Goal: Transaction & Acquisition: Purchase product/service

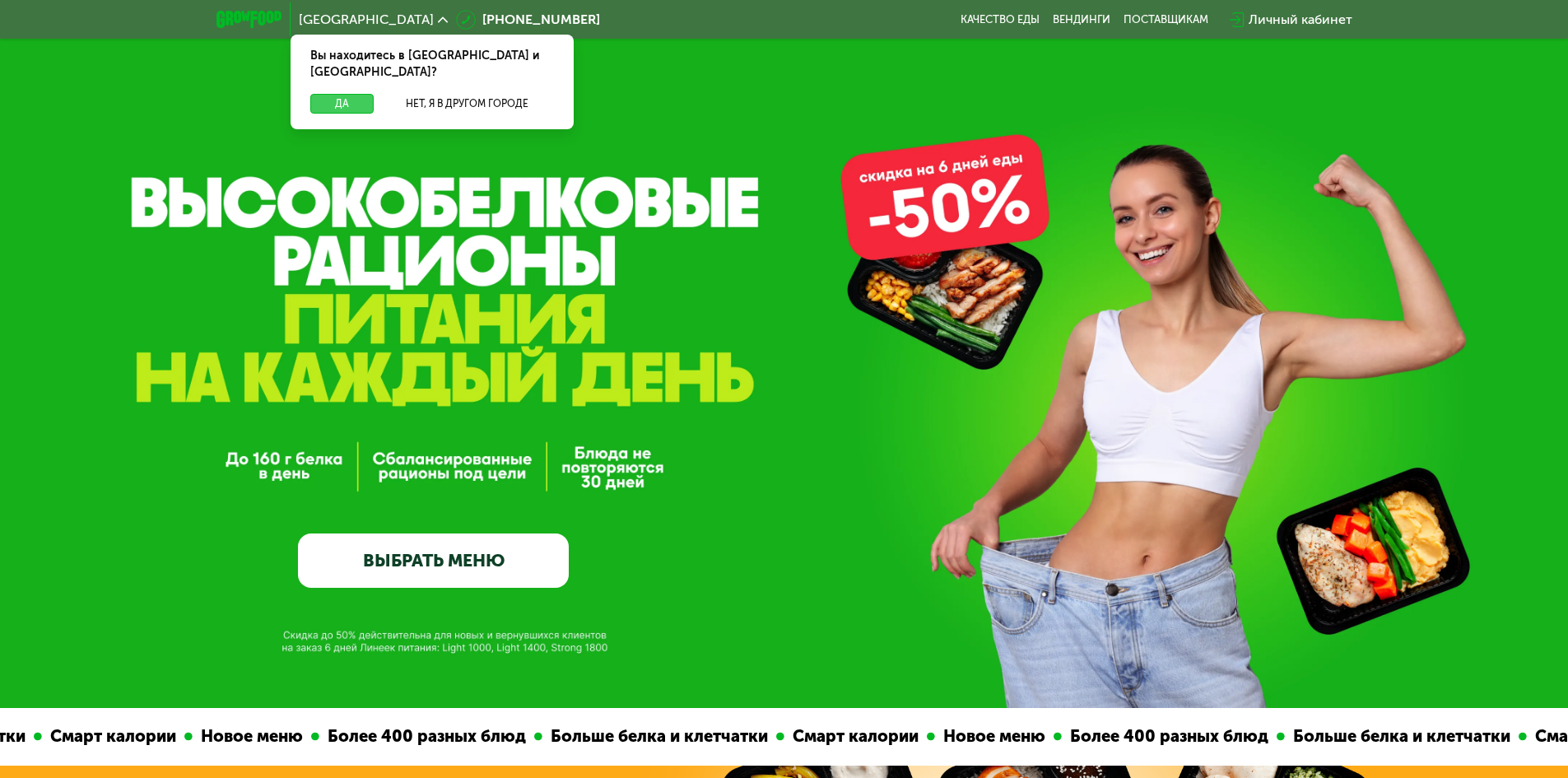
click at [338, 94] on button "Да" at bounding box center [342, 104] width 63 height 20
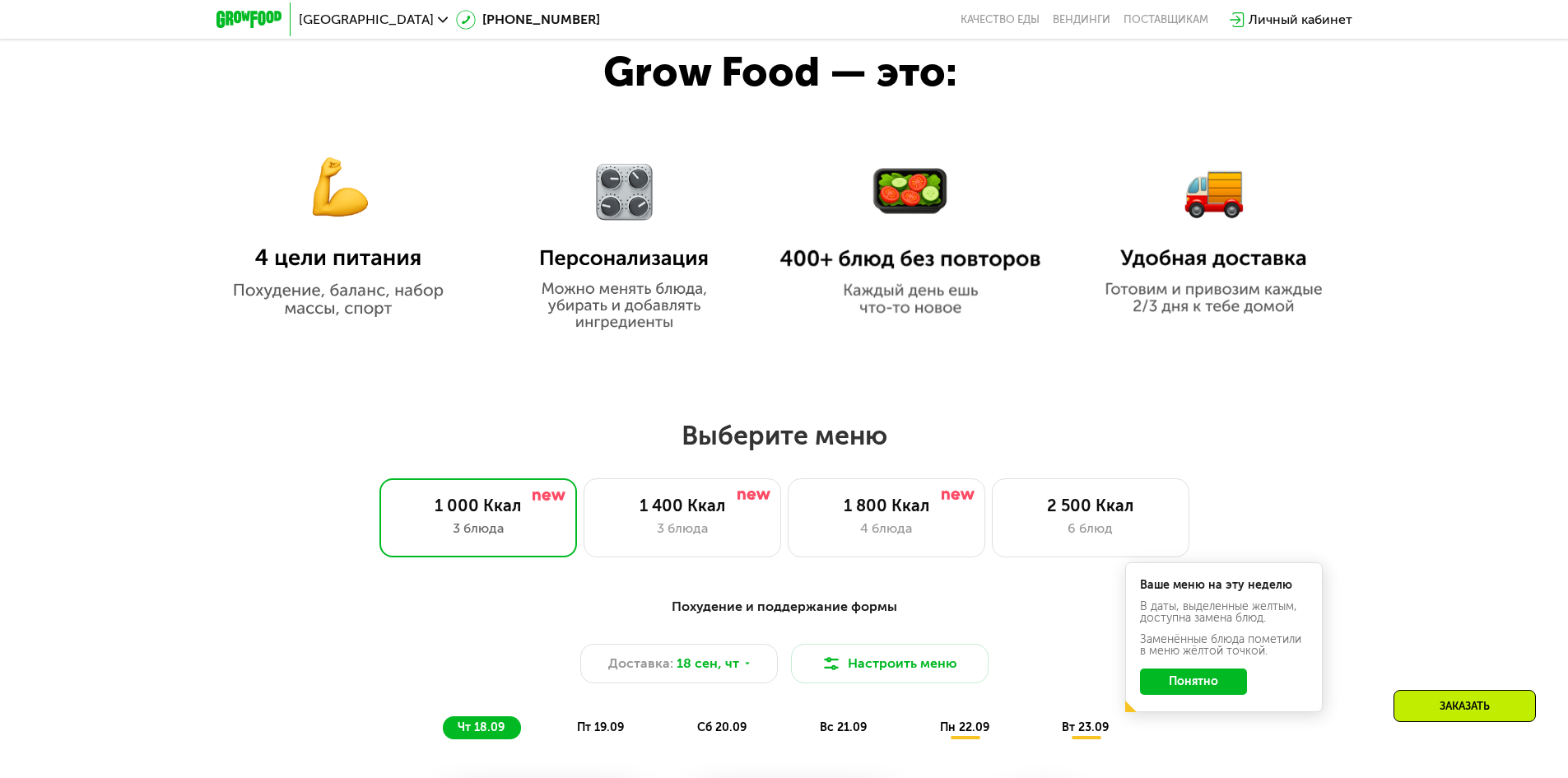
scroll to position [988, 0]
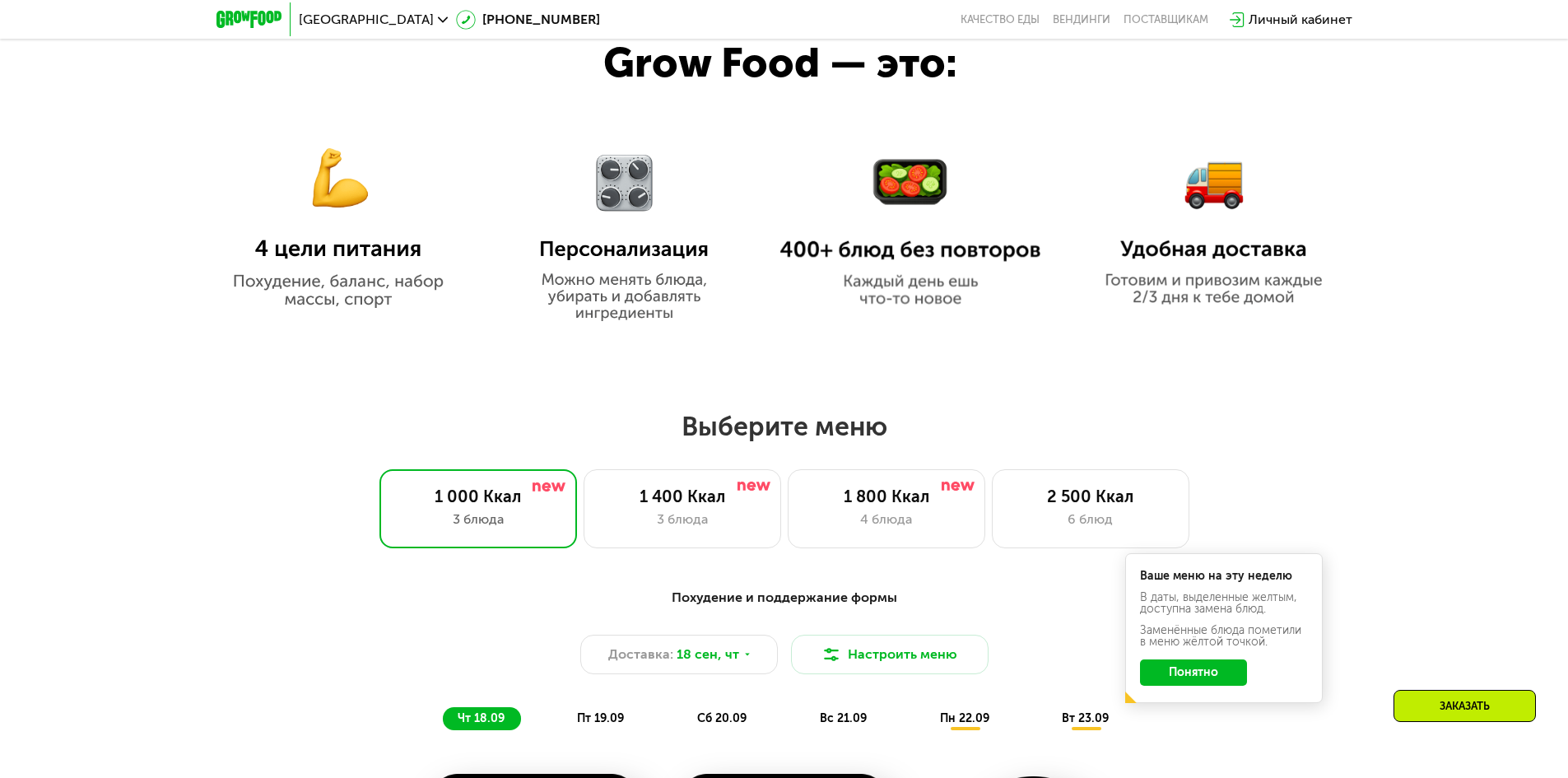
click at [1061, 504] on div "2 500 Ккал" at bounding box center [1091, 496] width 163 height 20
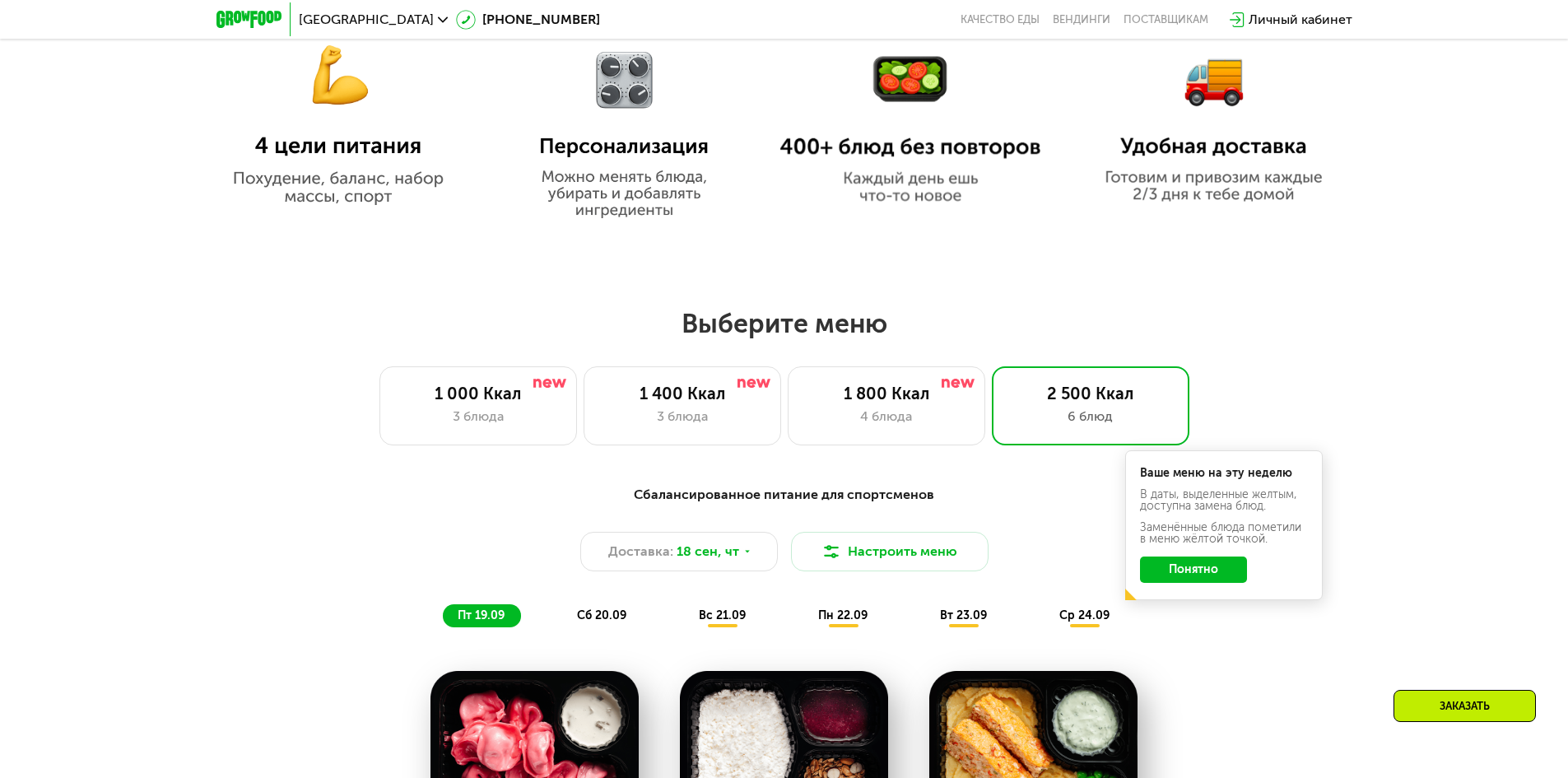
scroll to position [1317, 0]
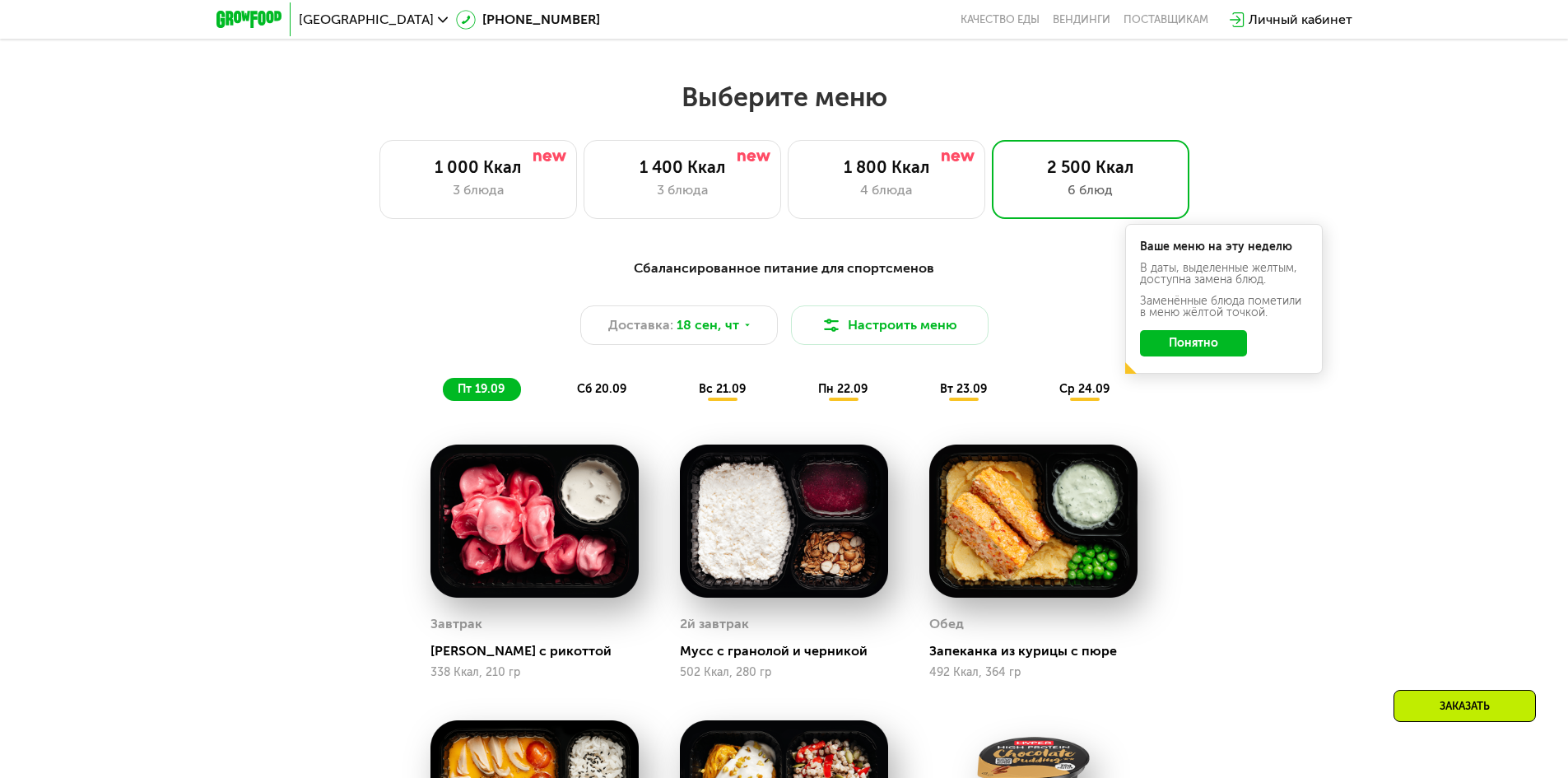
click at [1203, 345] on button "Понятно" at bounding box center [1194, 342] width 107 height 26
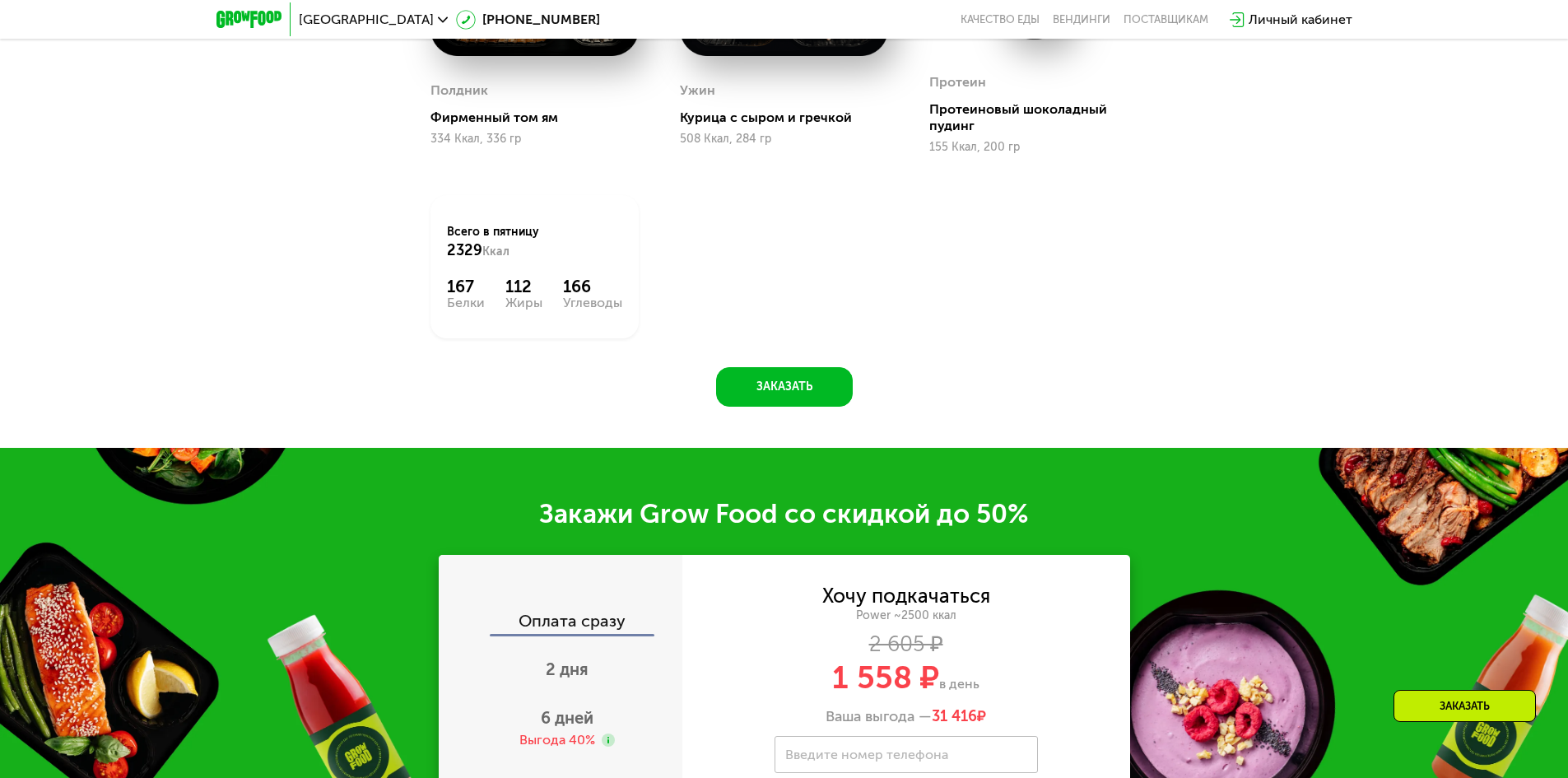
scroll to position [2387, 0]
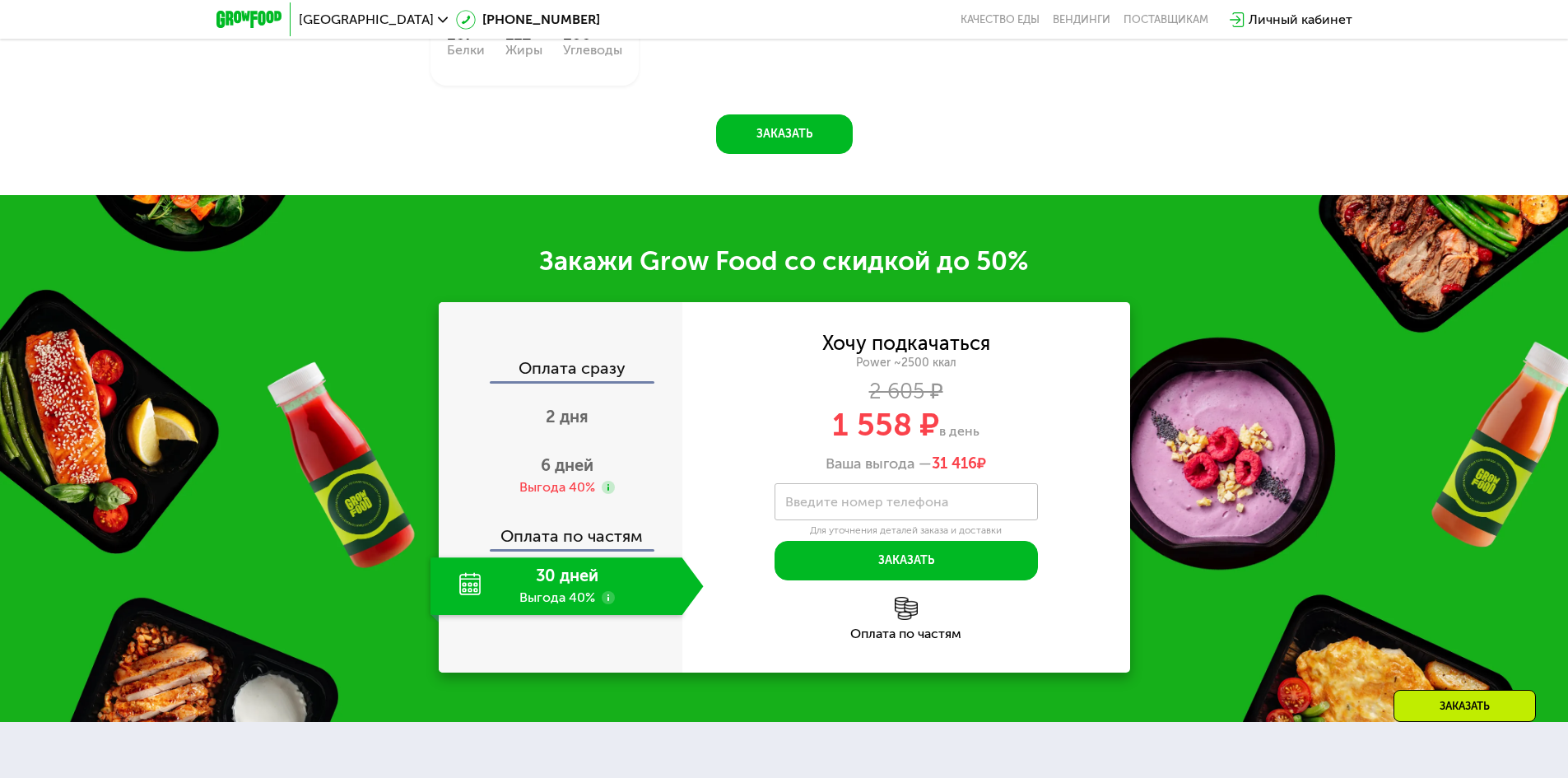
click at [573, 475] on span "6 дней" at bounding box center [567, 466] width 53 height 20
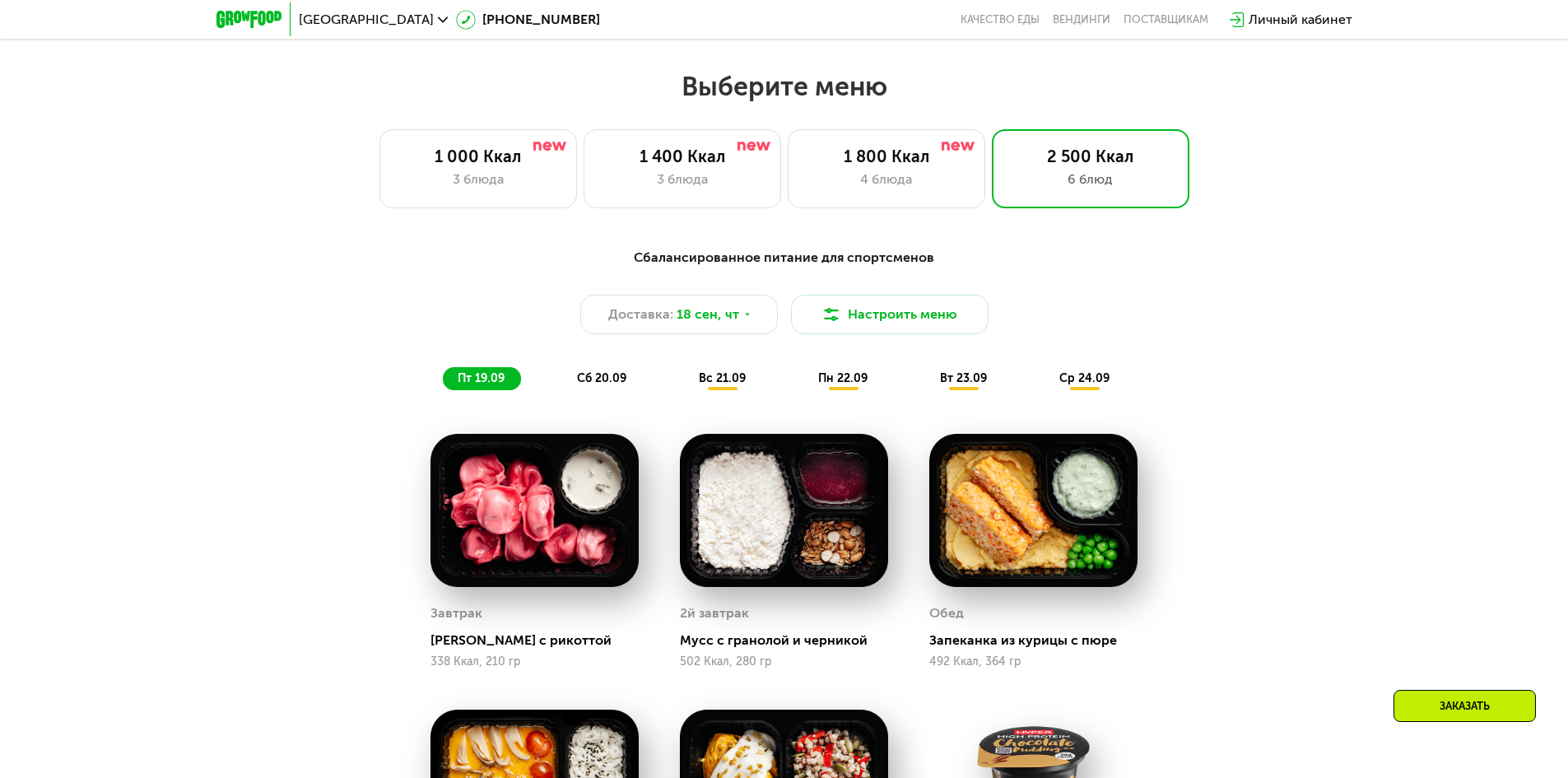
scroll to position [1317, 0]
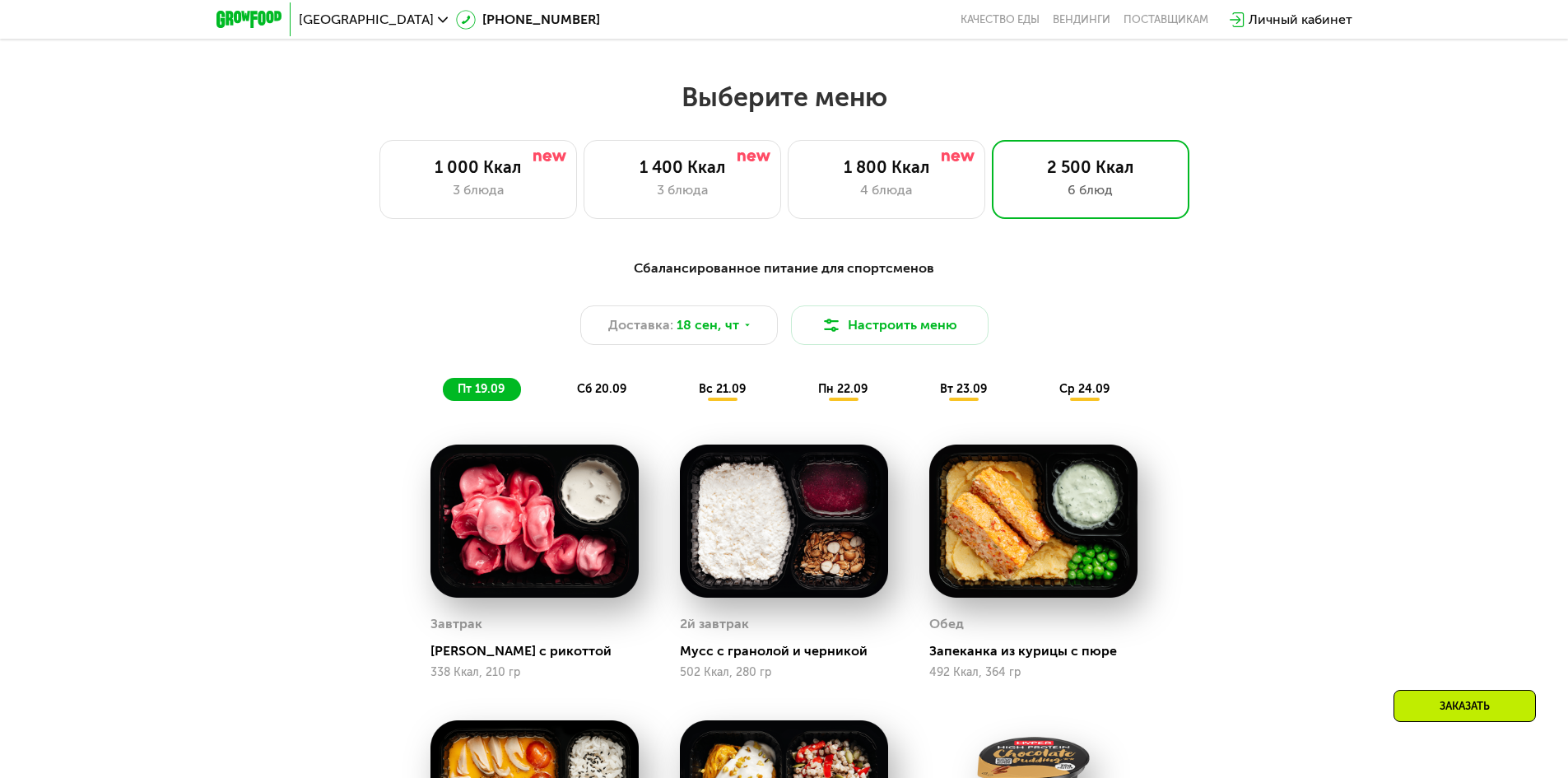
click at [868, 331] on button "Настроить меню" at bounding box center [890, 325] width 197 height 40
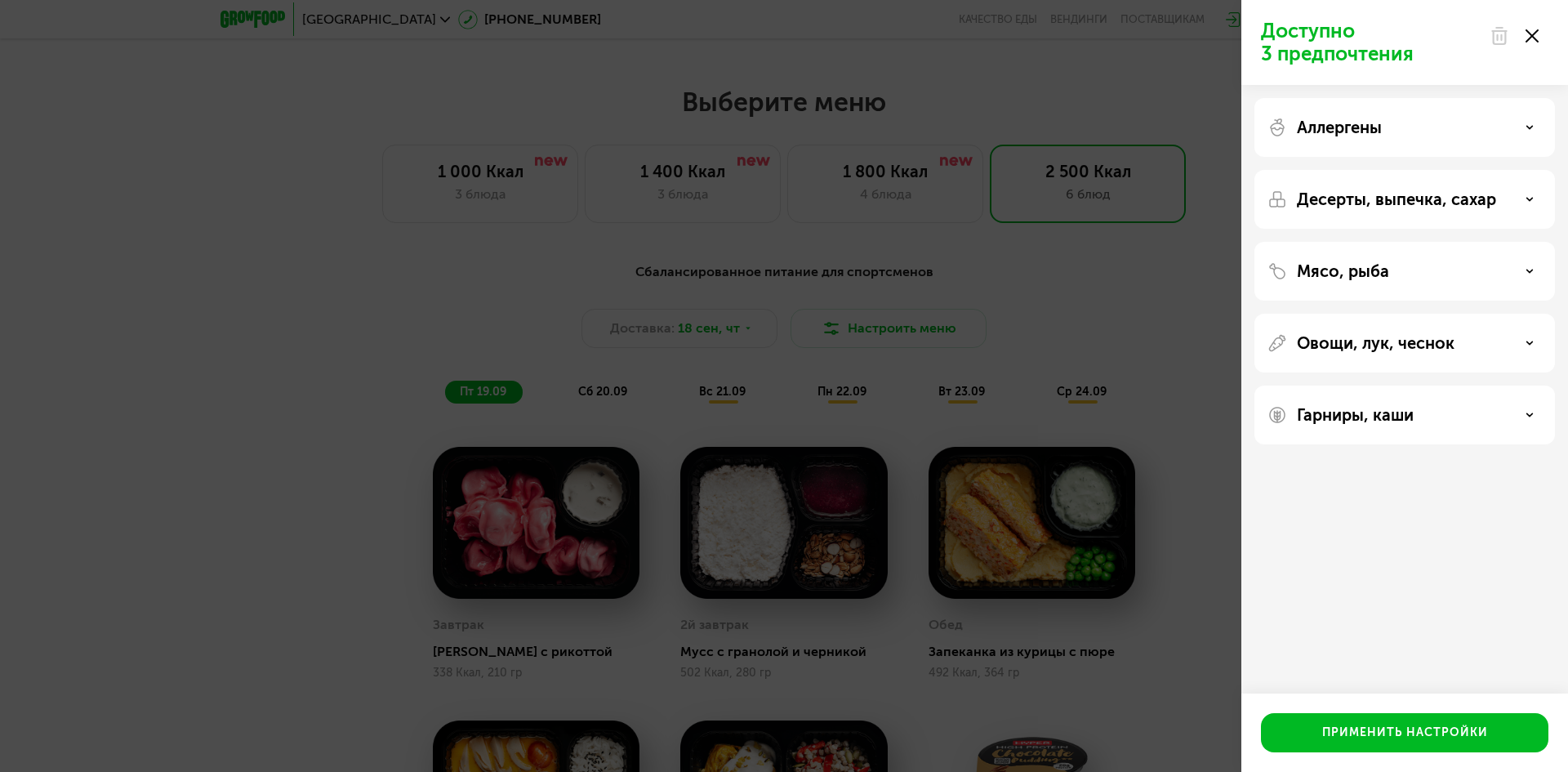
click at [1209, 376] on div "Доступно 3 предпочтения Аллергены Десерты, выпечка, сахар Мясо, рыба Овощи, лук…" at bounding box center [784, 386] width 1568 height 772
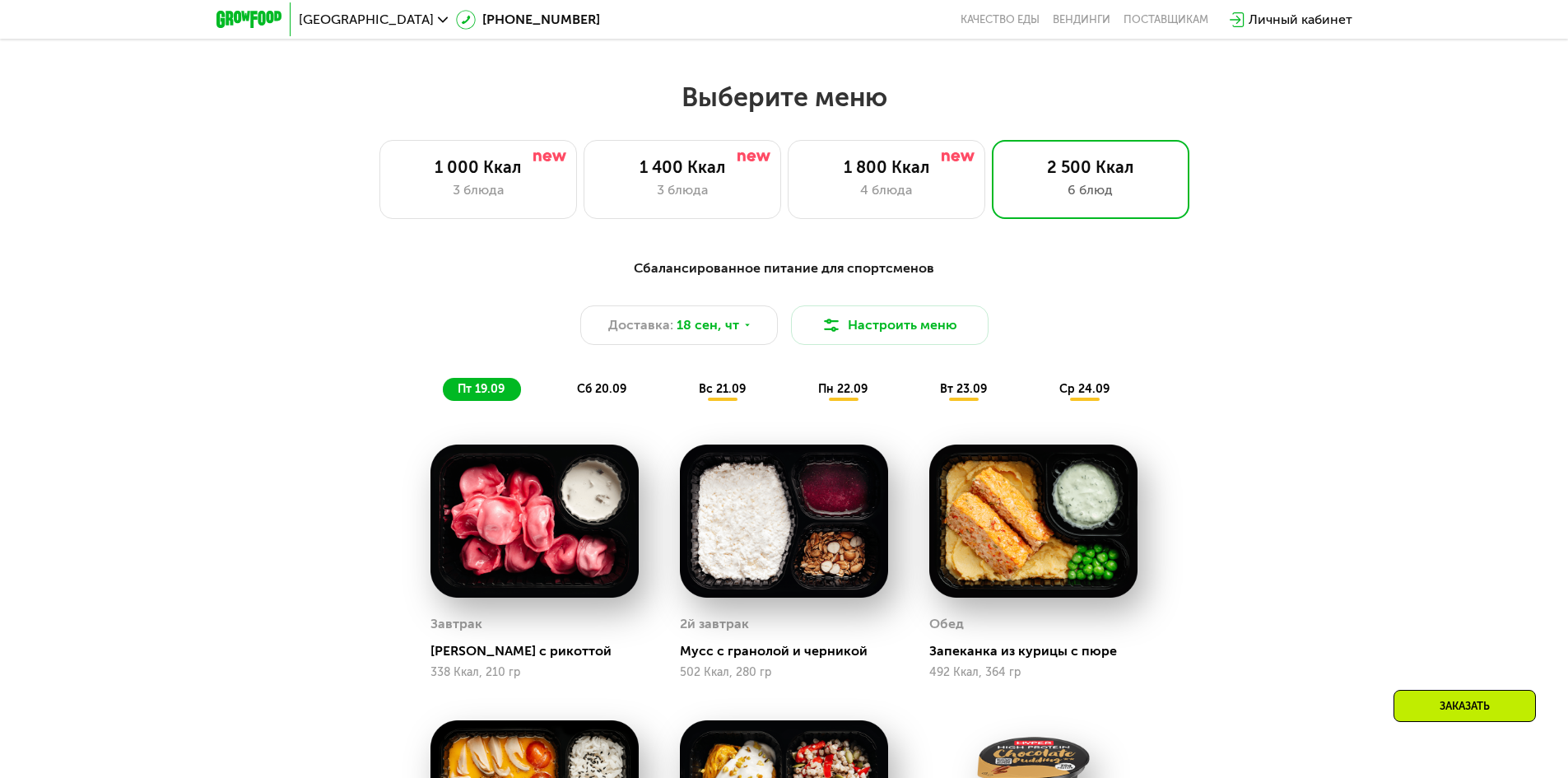
click at [1074, 177] on div "2 500 Ккал" at bounding box center [1091, 168] width 163 height 20
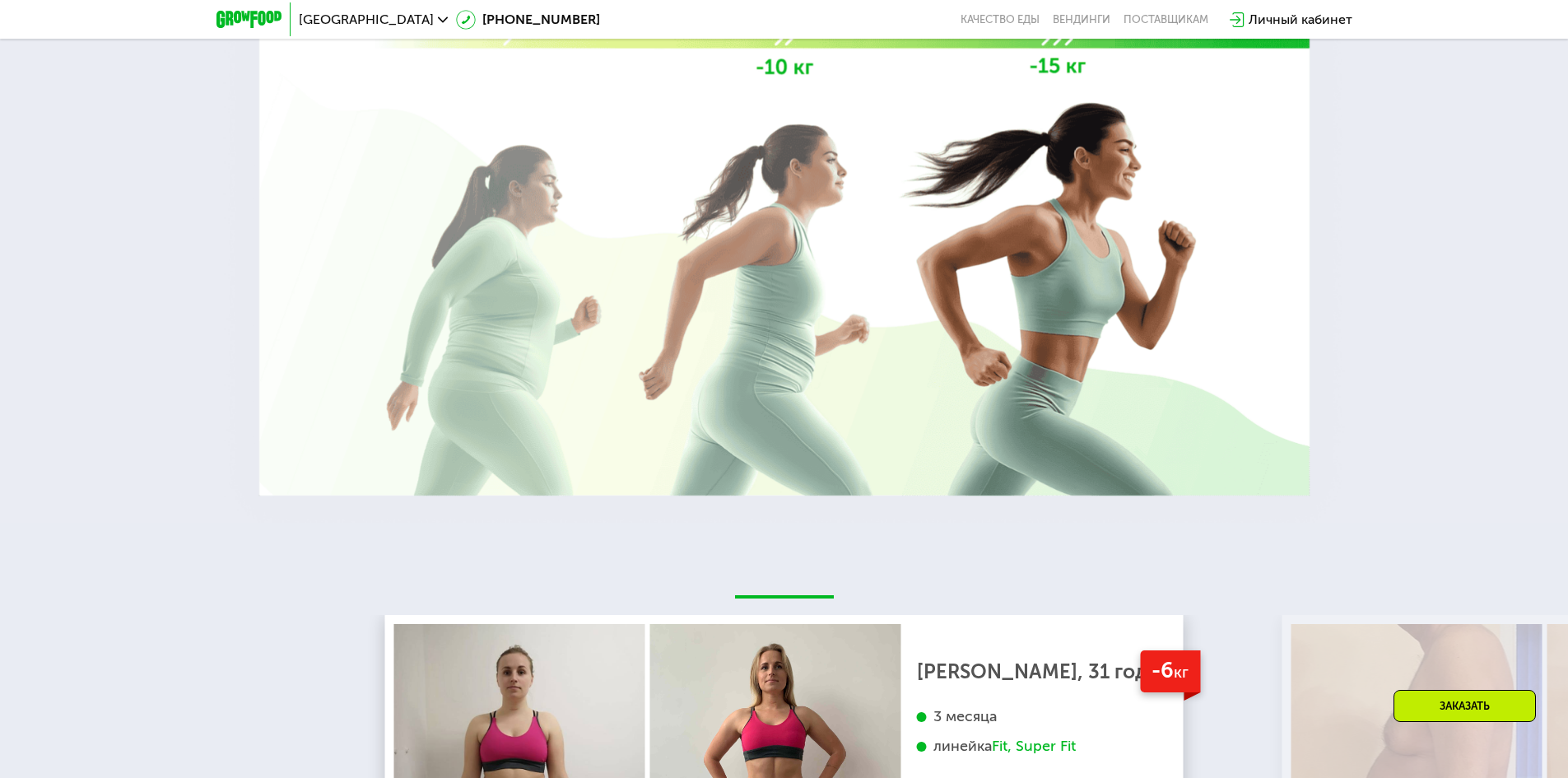
scroll to position [3787, 0]
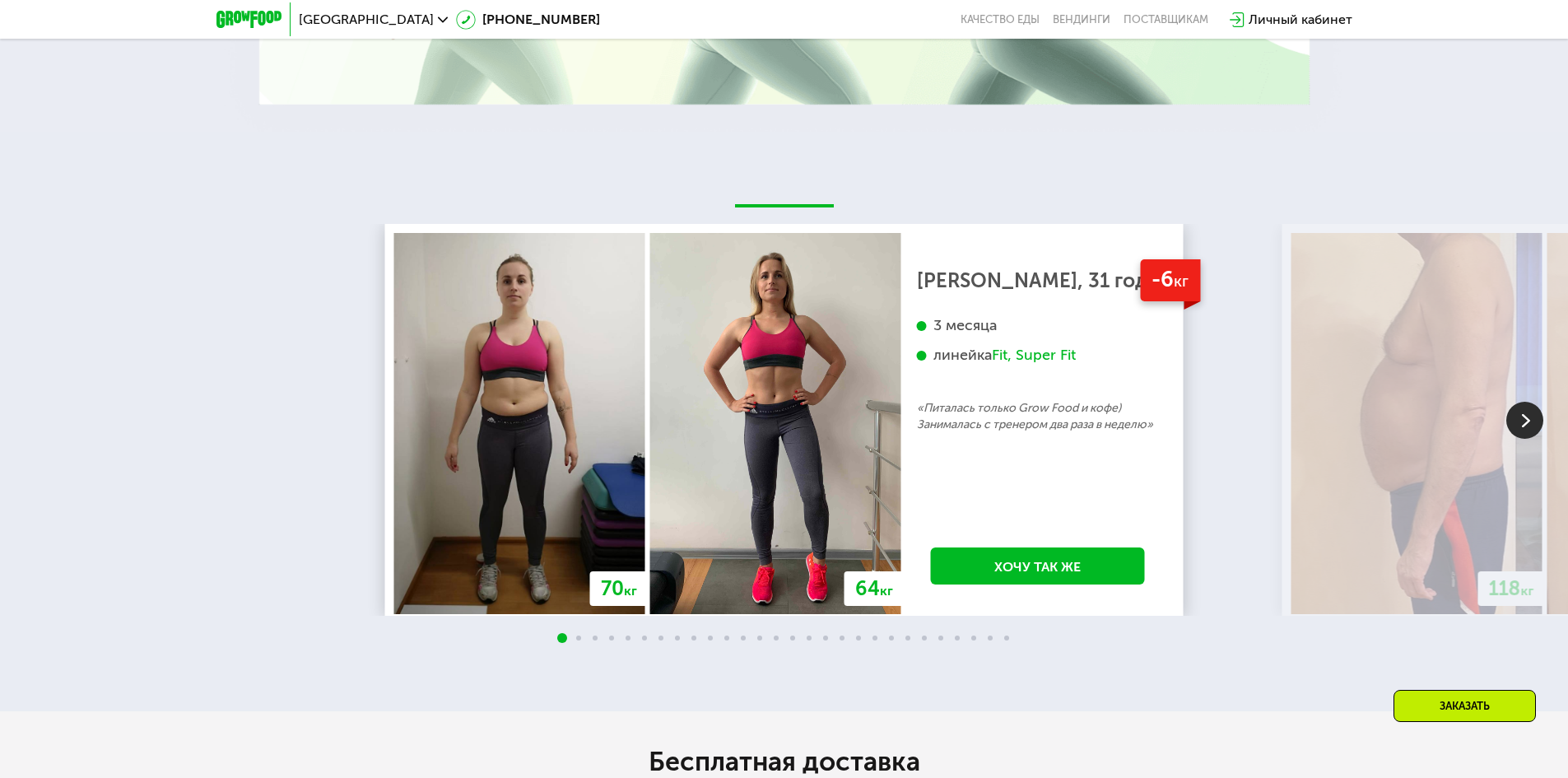
click at [1519, 429] on img at bounding box center [1525, 420] width 37 height 37
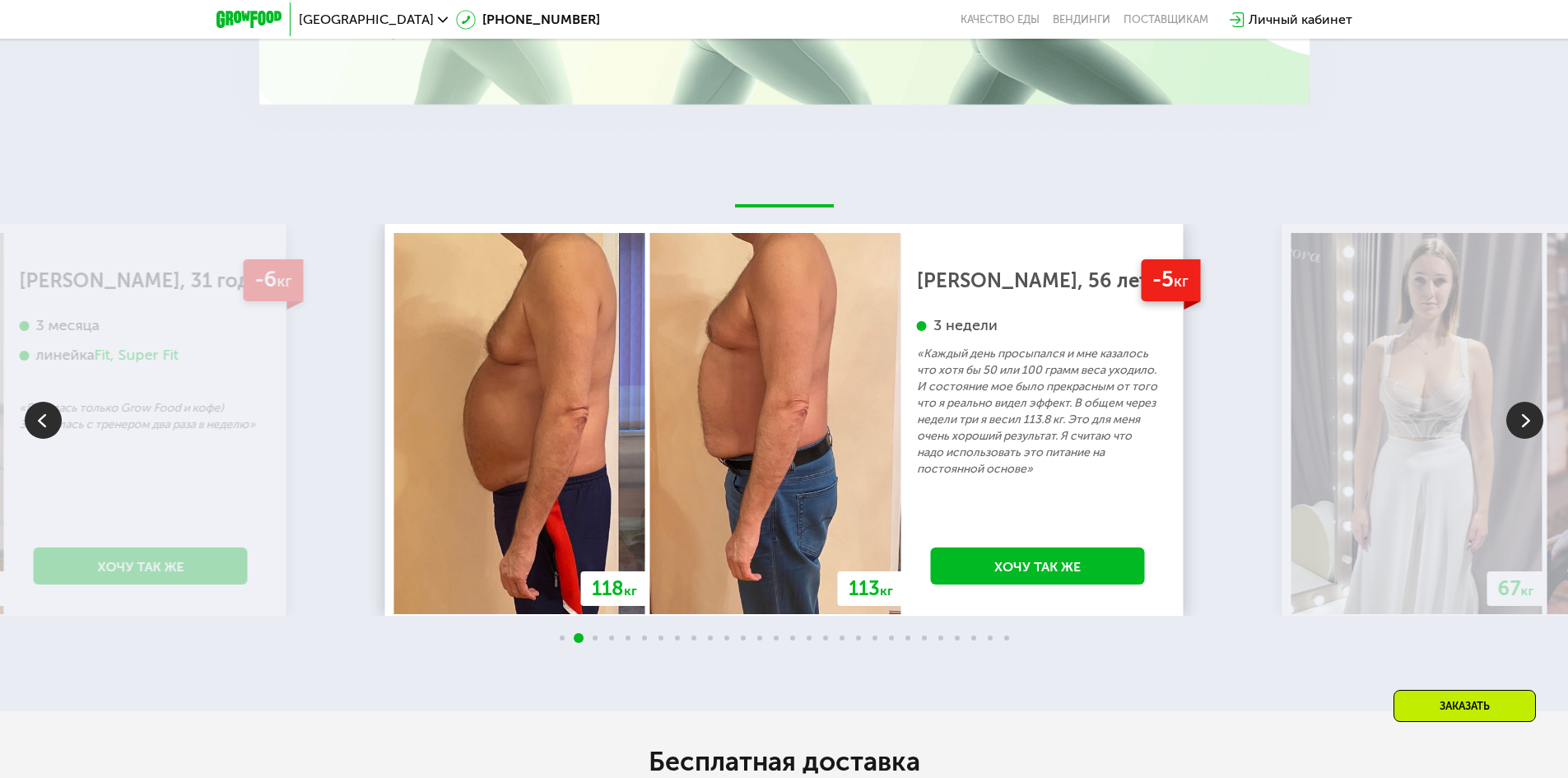
click at [1517, 426] on img at bounding box center [1525, 420] width 37 height 37
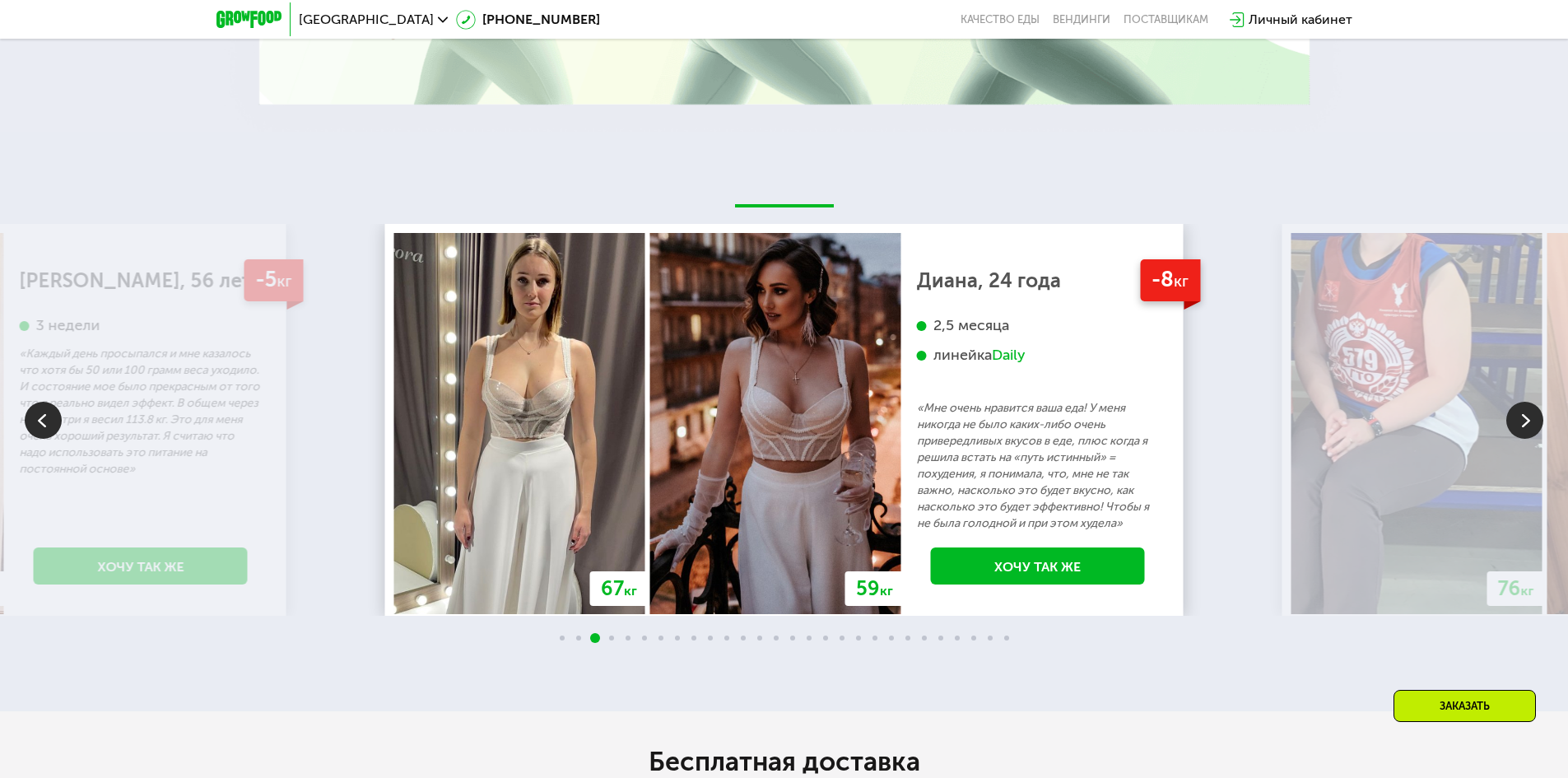
click at [1517, 426] on img at bounding box center [1525, 420] width 37 height 37
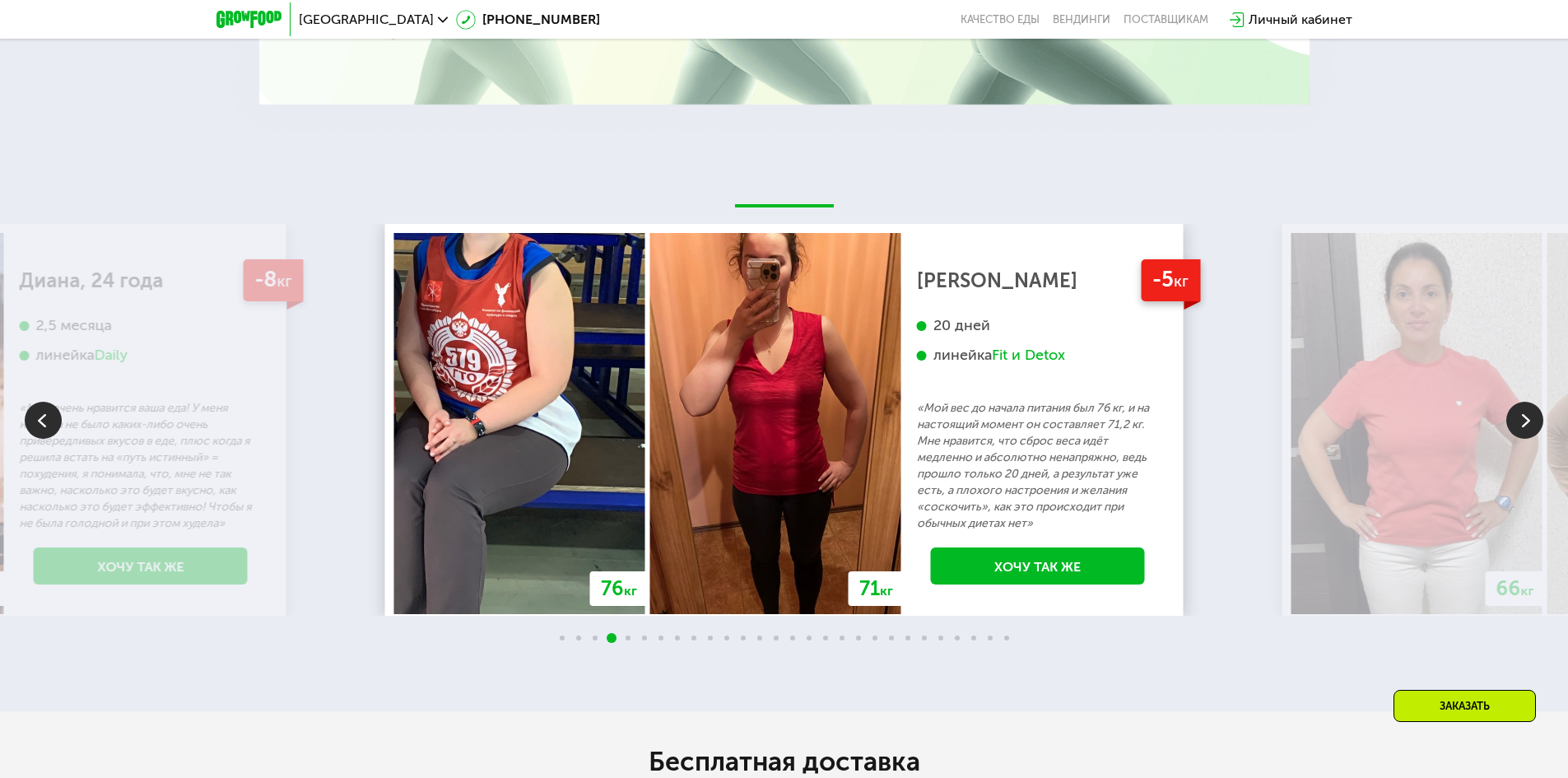
click at [1517, 426] on img at bounding box center [1525, 420] width 37 height 37
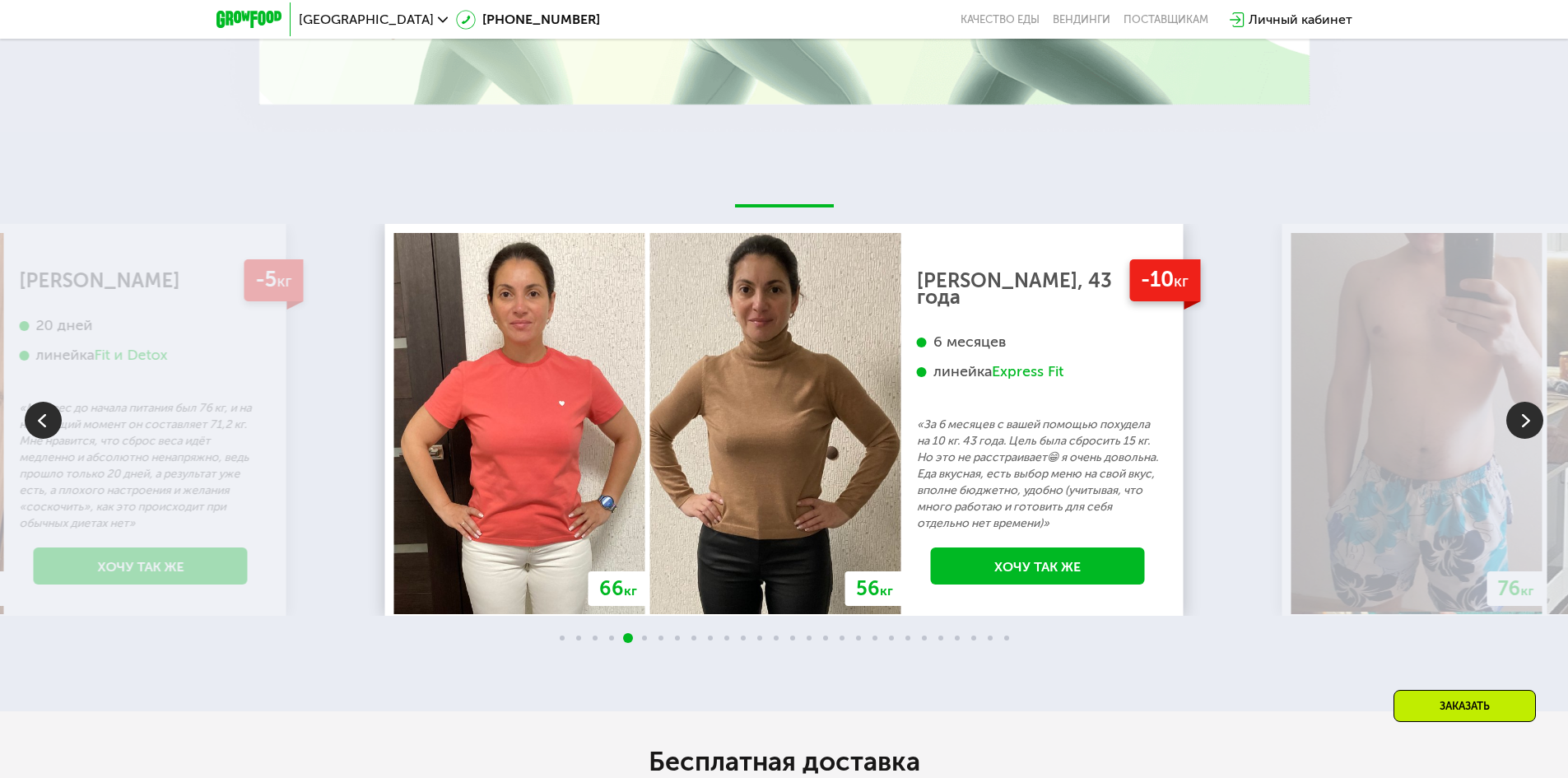
click at [1517, 426] on img at bounding box center [1525, 420] width 37 height 37
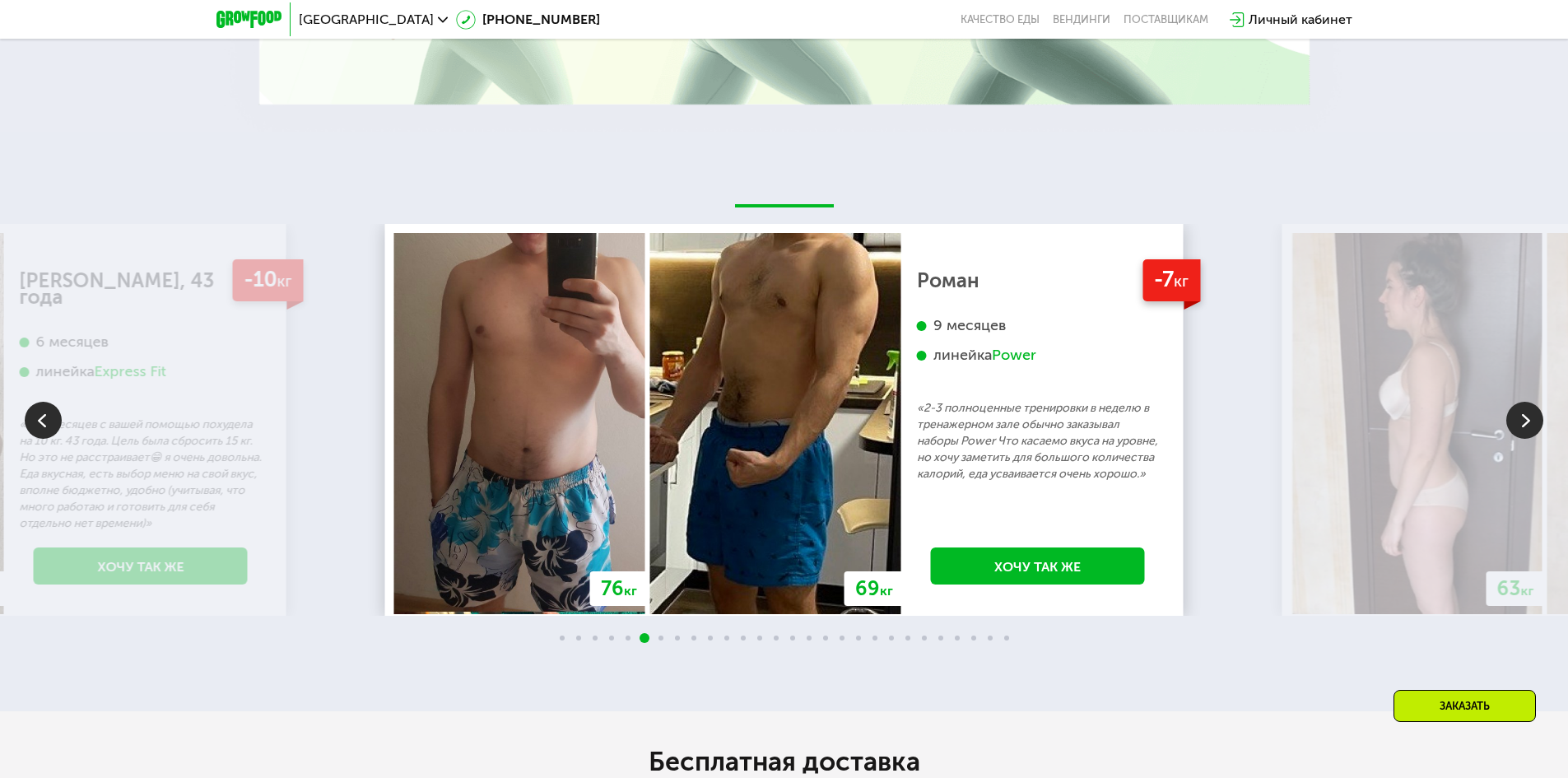
click at [1517, 426] on img at bounding box center [1525, 420] width 37 height 37
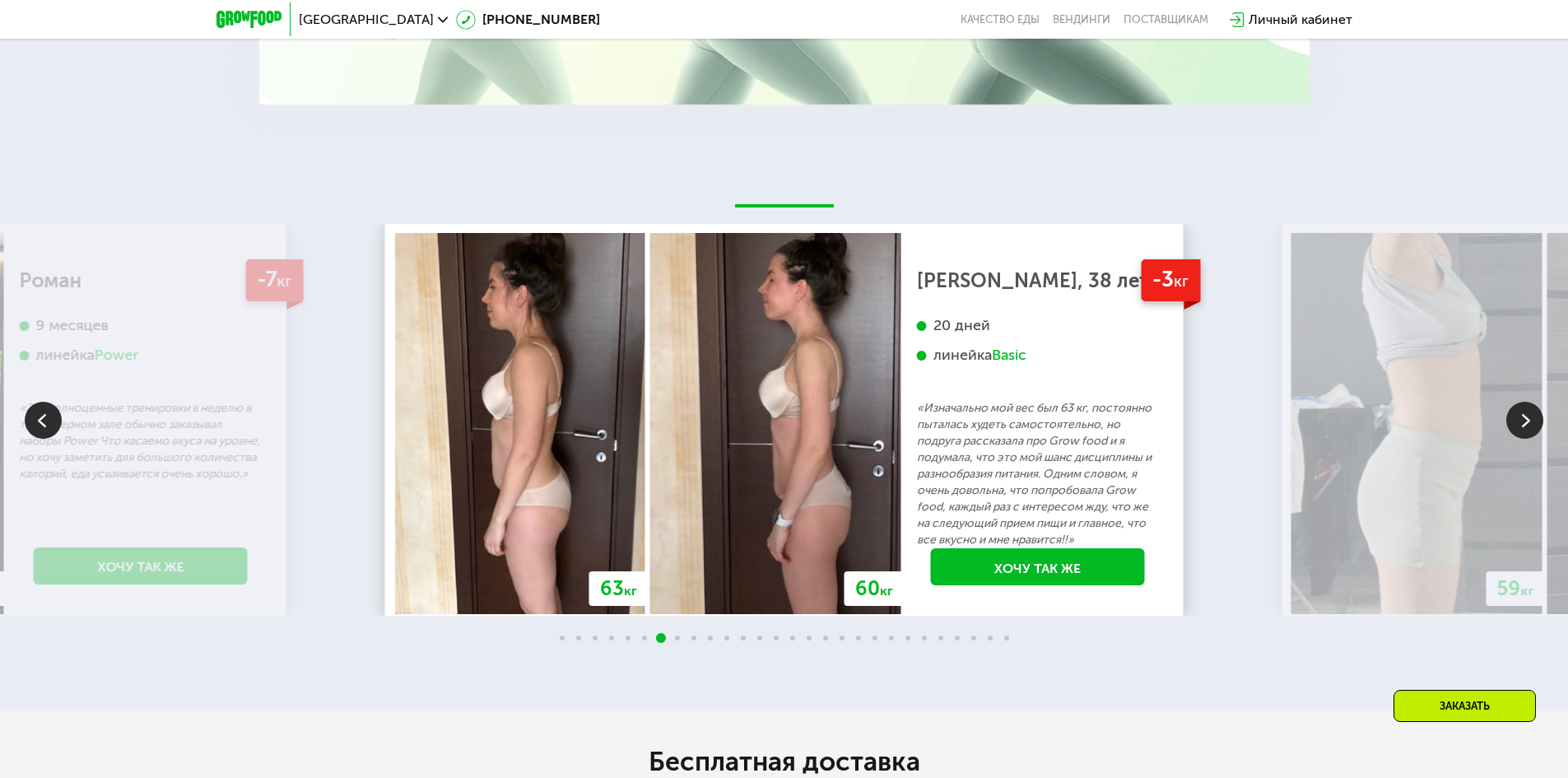
click at [1517, 426] on img at bounding box center [1525, 420] width 37 height 37
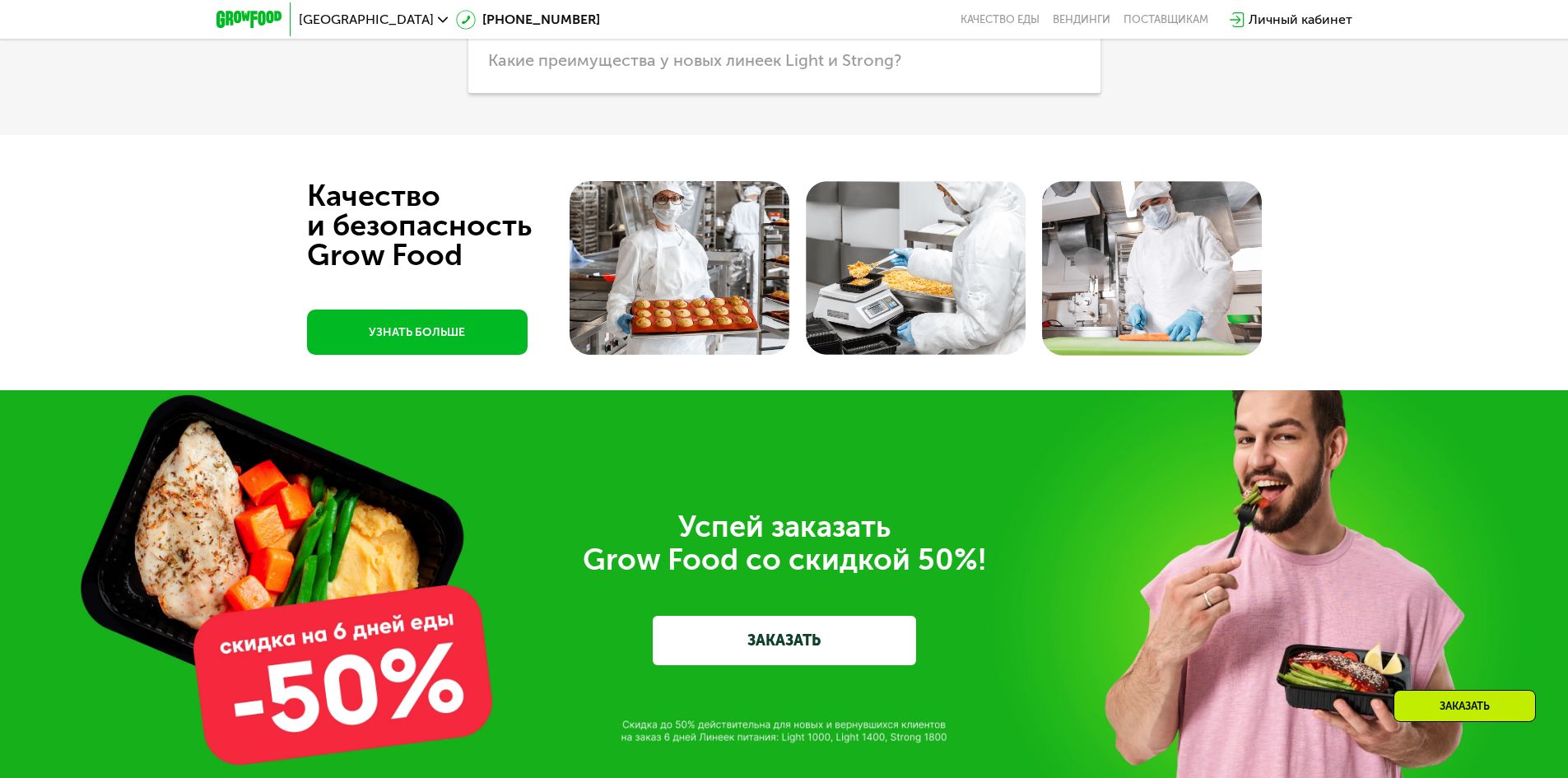
scroll to position [5344, 0]
